Goal: Download file/media

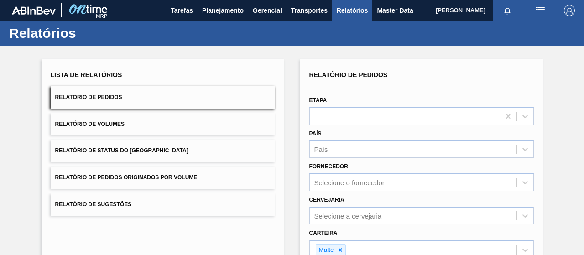
scroll to position [168, 0]
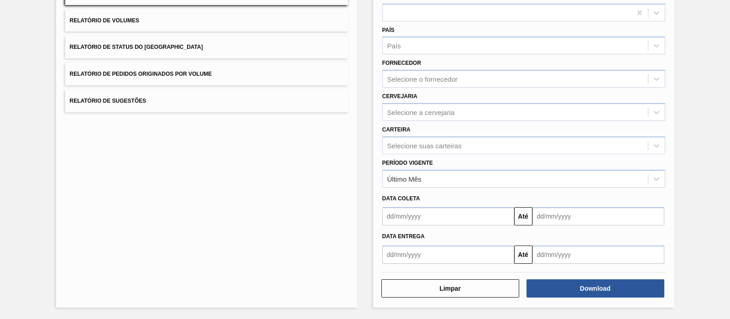
scroll to position [100, 0]
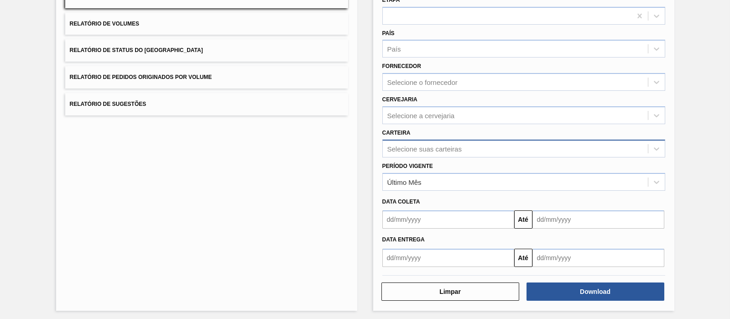
click at [439, 147] on div "Selecione suas carteiras" at bounding box center [424, 149] width 74 height 8
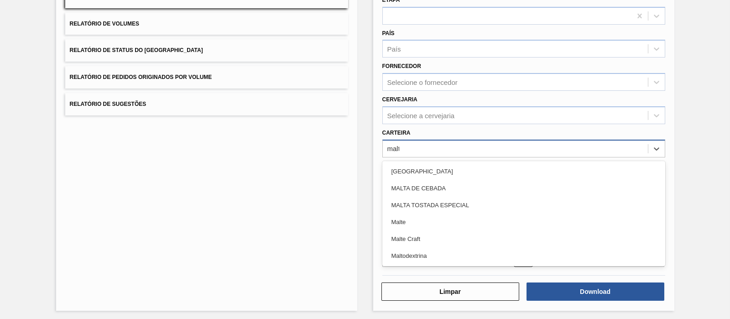
type input "malte"
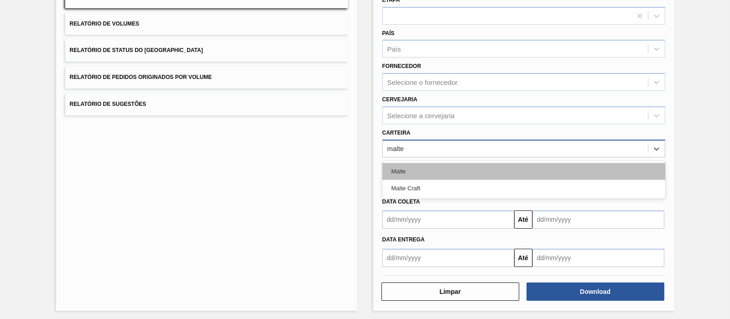
click at [413, 164] on div "Malte" at bounding box center [523, 171] width 283 height 17
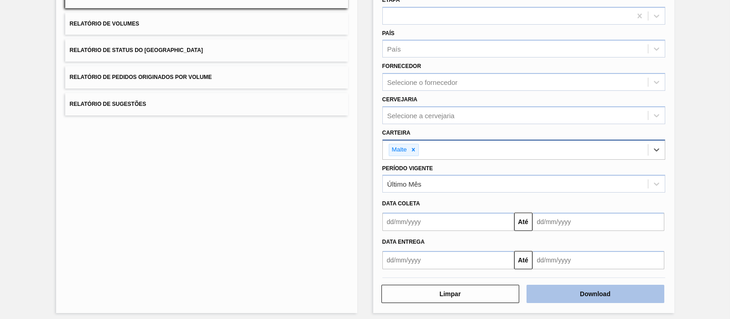
click at [556, 255] on button "Download" at bounding box center [596, 294] width 138 height 18
